Goal: Task Accomplishment & Management: Manage account settings

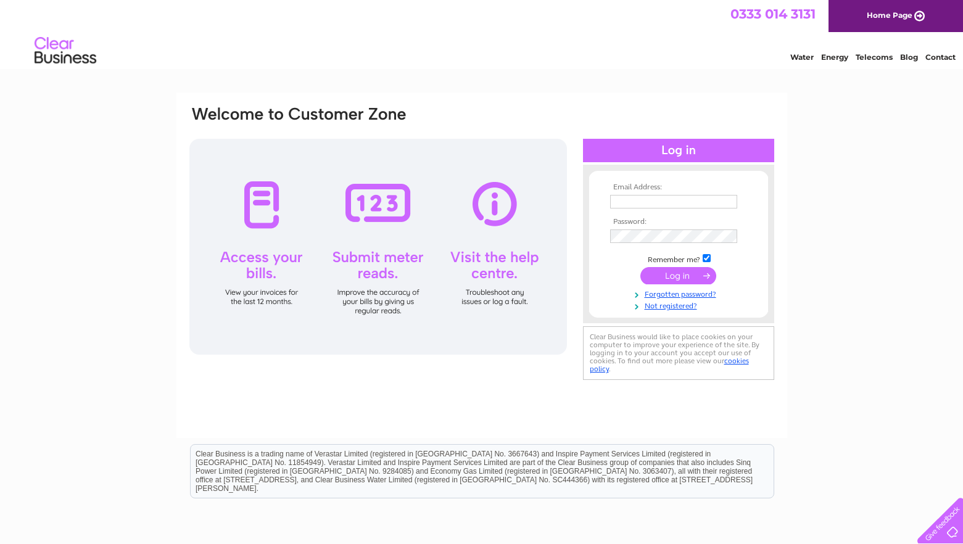
type input "james@coffeecartcompany.co.uk"
click at [665, 272] on input "submit" at bounding box center [678, 275] width 76 height 17
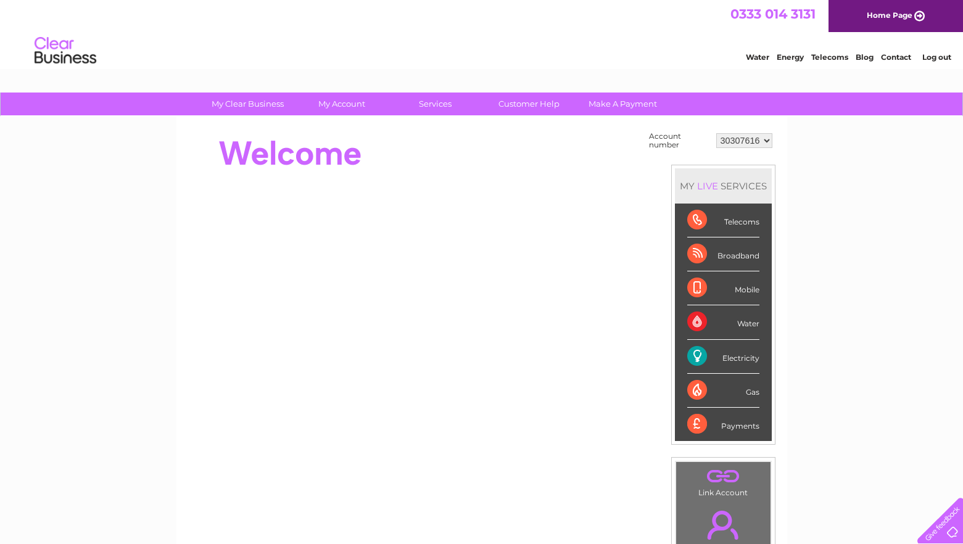
click at [700, 358] on div "Electricity" at bounding box center [723, 357] width 72 height 34
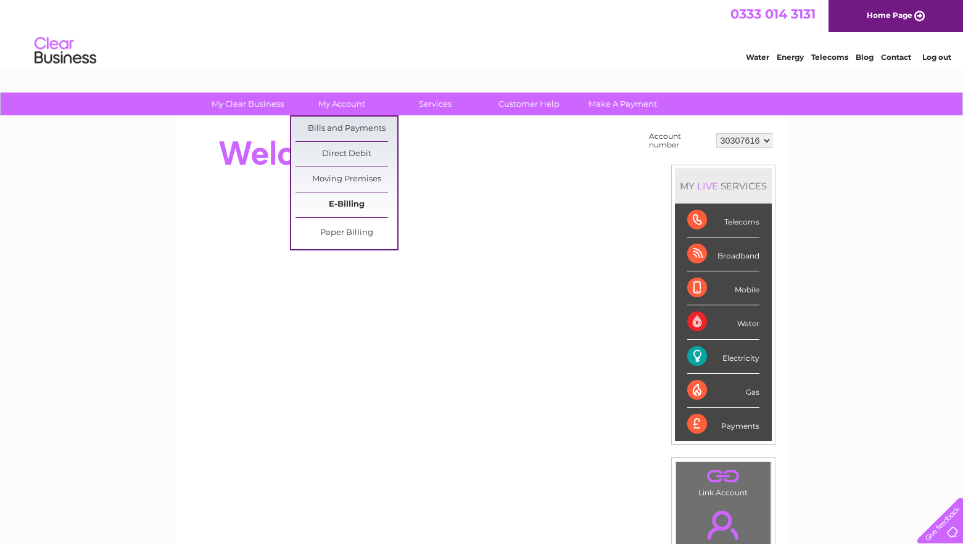
click at [358, 207] on link "E-Billing" at bounding box center [346, 204] width 102 height 25
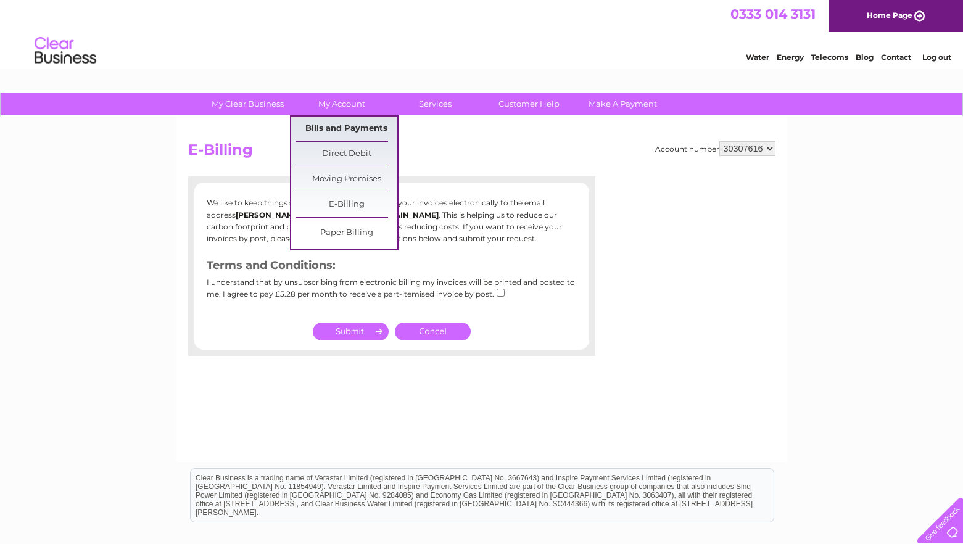
click at [324, 122] on link "Bills and Payments" at bounding box center [346, 129] width 102 height 25
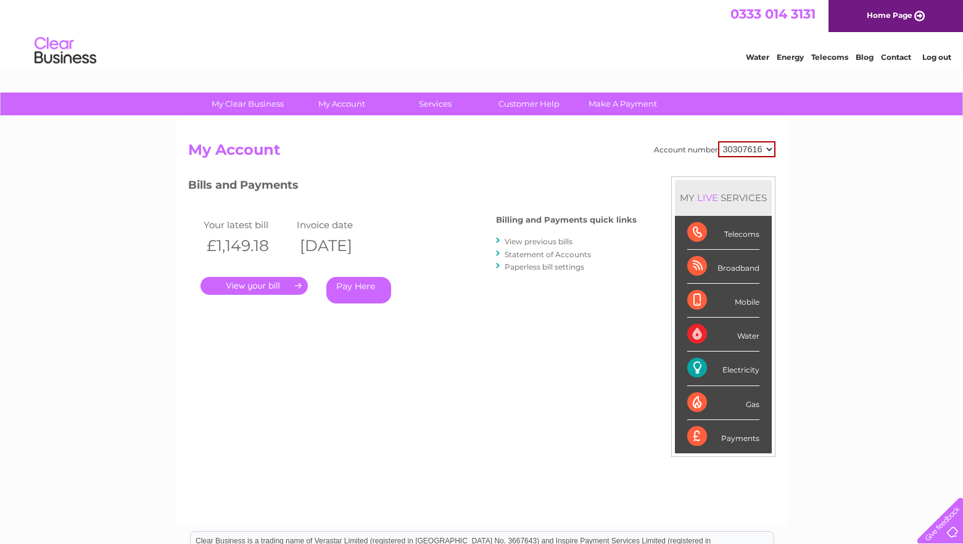
click at [247, 287] on link "." at bounding box center [253, 286] width 107 height 18
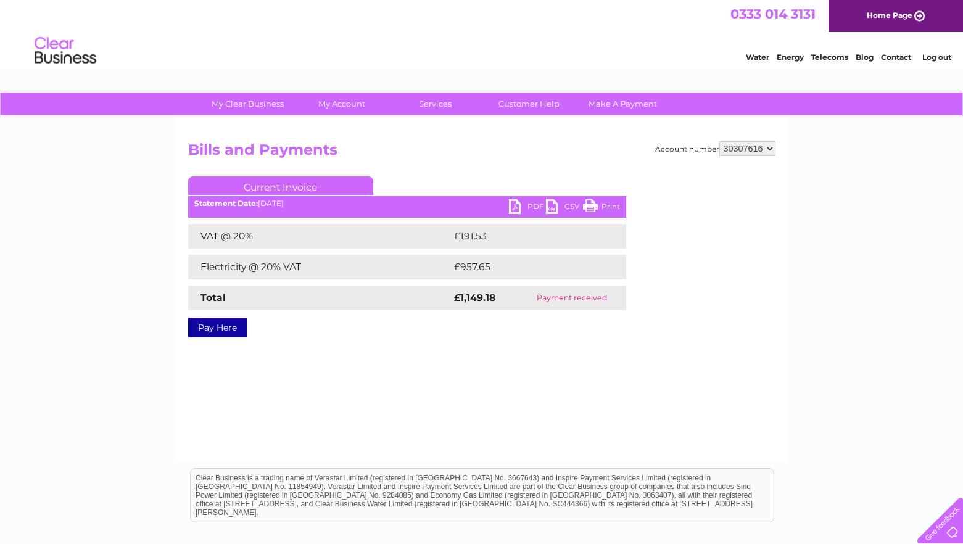
click at [516, 207] on link "PDF" at bounding box center [527, 208] width 37 height 18
